Goal: Use online tool/utility: Utilize a website feature to perform a specific function

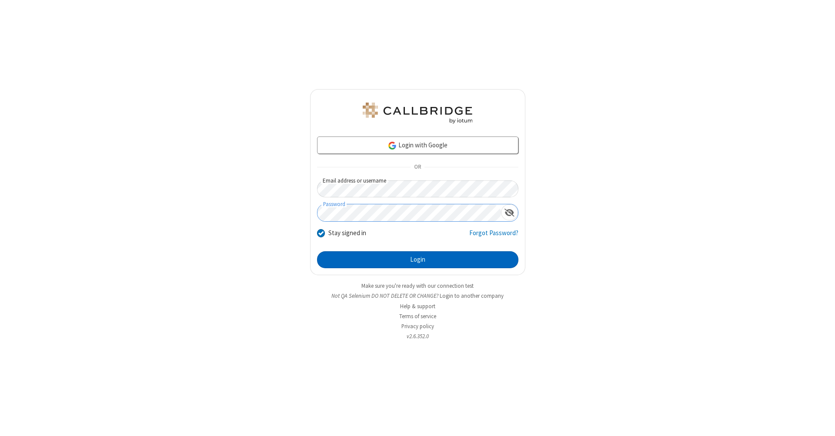
click at [417, 260] on button "Login" at bounding box center [417, 259] width 201 height 17
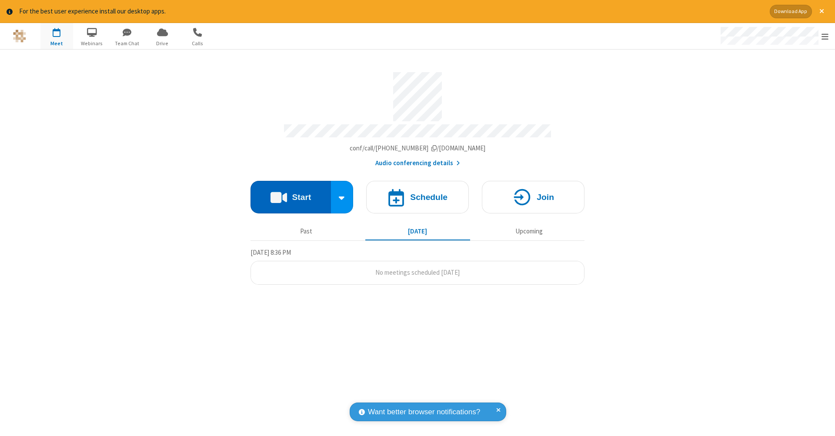
click at [290, 193] on button "Start" at bounding box center [290, 197] width 80 height 33
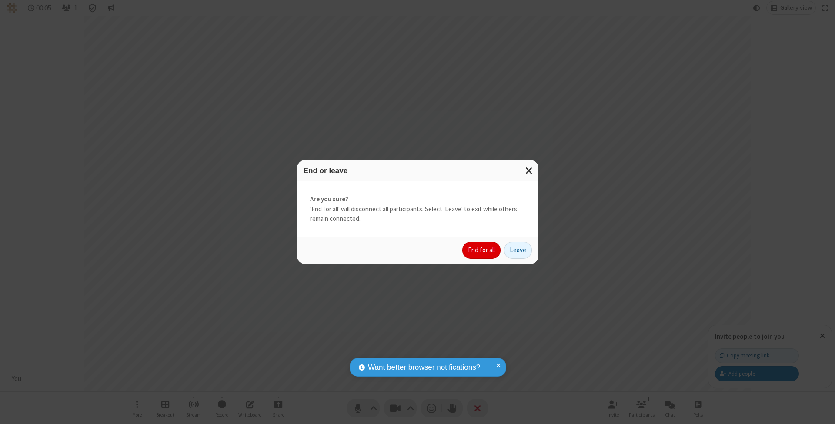
click at [482, 250] on button "End for all" at bounding box center [481, 250] width 38 height 17
